Goal: Navigation & Orientation: Find specific page/section

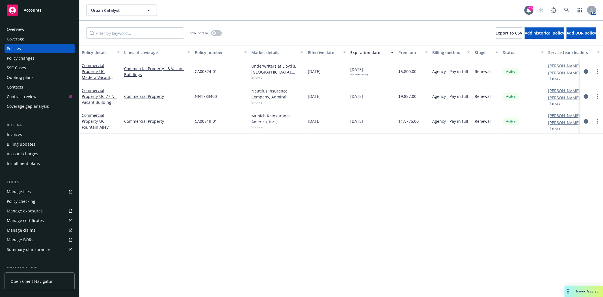
click at [585, 211] on div "Policy details Lines of coverage Policy number Market details Effective date Ex…" at bounding box center [341, 171] width 524 height 251
click at [33, 11] on span "Accounts" at bounding box center [33, 10] width 18 height 5
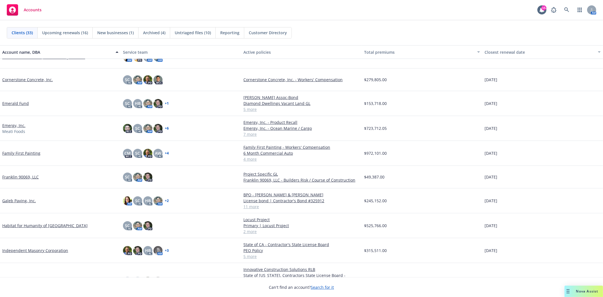
scroll to position [126, 0]
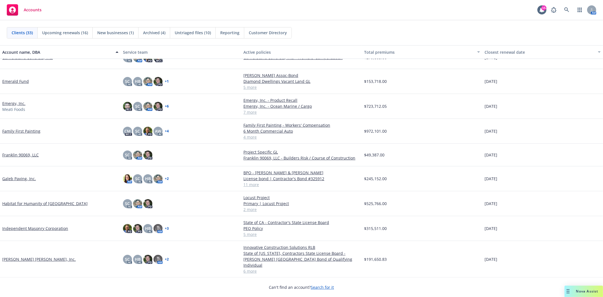
click at [24, 227] on link "Independent Masonry Corporation" at bounding box center [35, 228] width 66 height 6
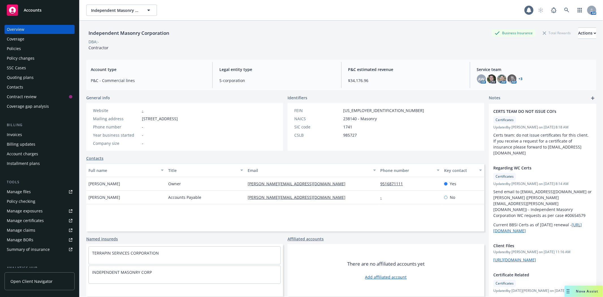
click at [21, 51] on div "Policies" at bounding box center [40, 48] width 66 height 9
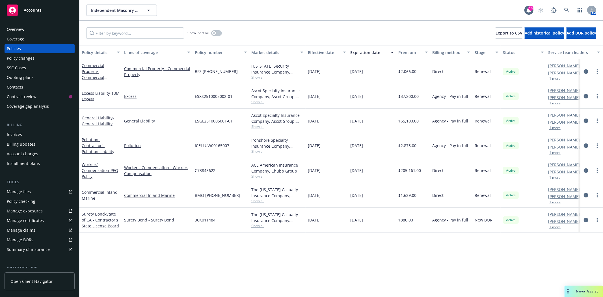
click at [33, 11] on span "Accounts" at bounding box center [33, 10] width 18 height 5
